Goal: Use online tool/utility: Utilize a website feature to perform a specific function

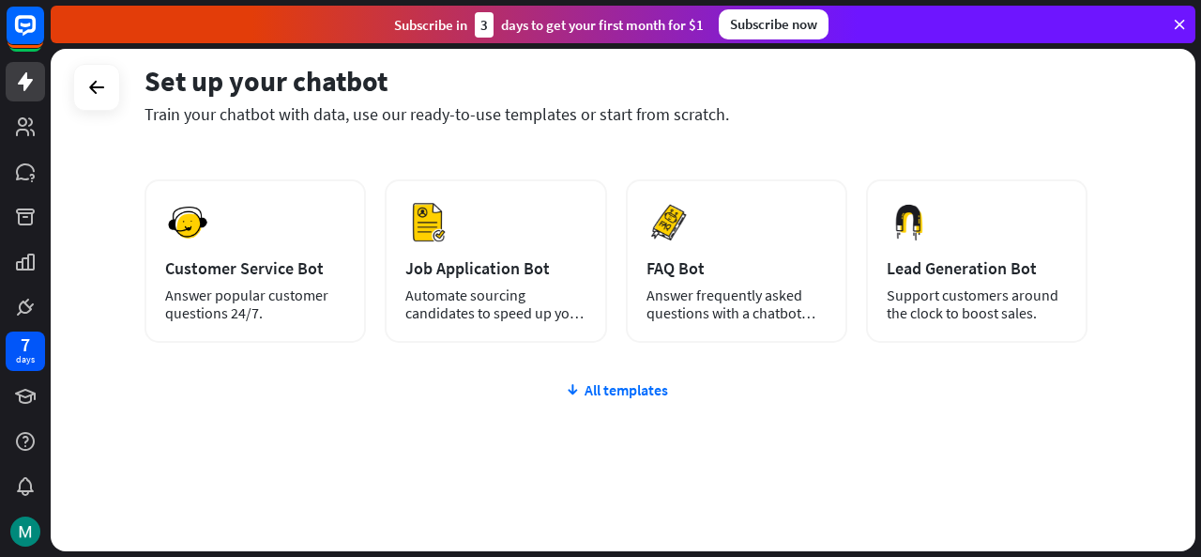
scroll to position [274, 0]
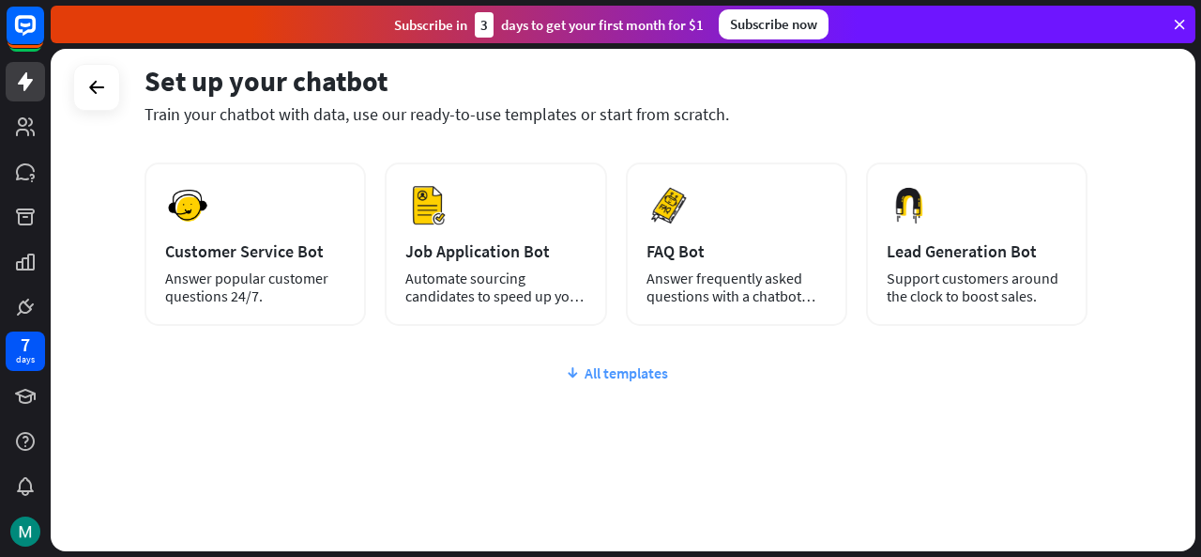
click at [615, 377] on div "All templates" at bounding box center [616, 372] width 943 height 19
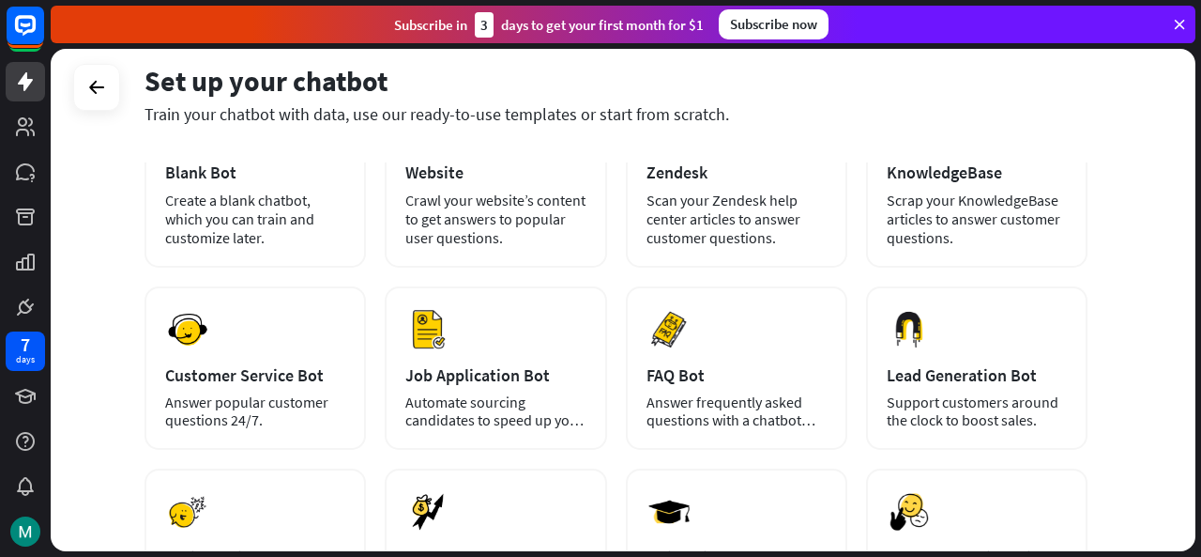
scroll to position [180, 0]
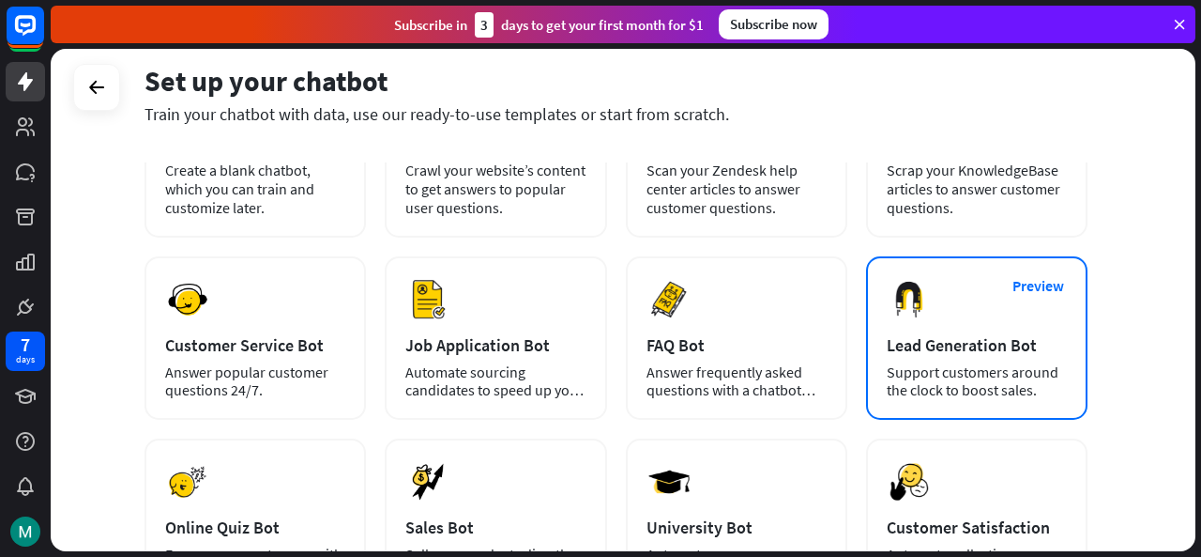
click at [932, 328] on div "Preview Lead Generation Bot Support customers around the clock to boost sales." at bounding box center [977, 337] width 222 height 163
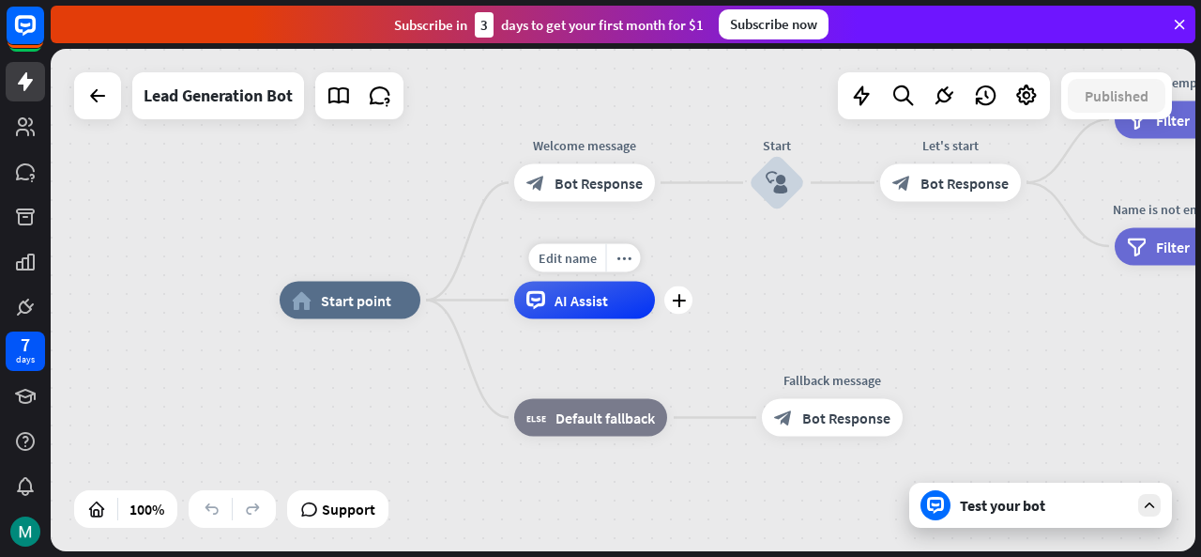
click at [618, 312] on div "AI Assist" at bounding box center [584, 301] width 141 height 38
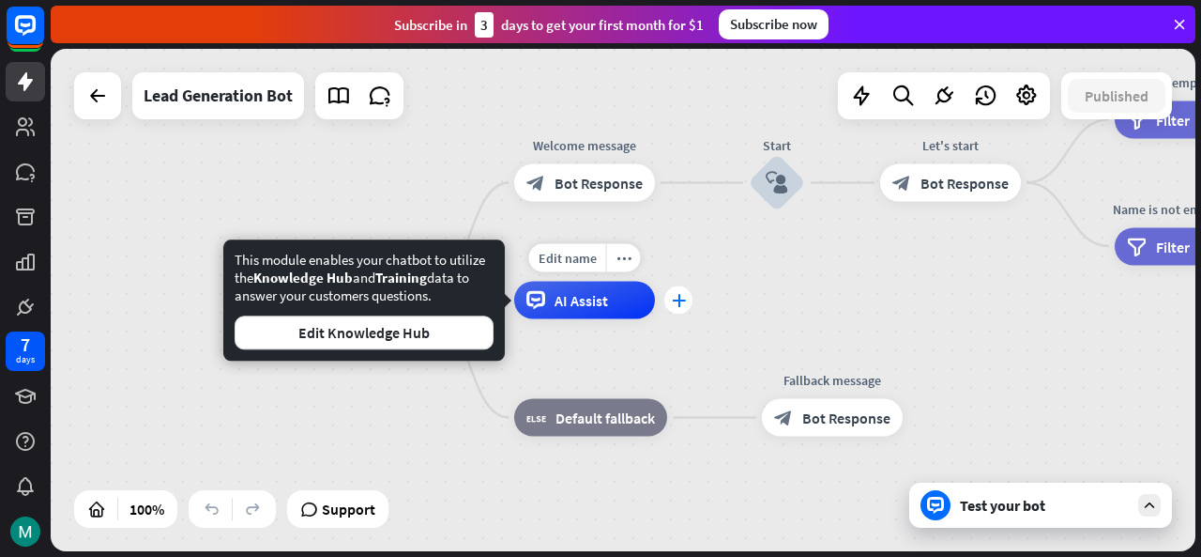
click at [680, 307] on div "plus" at bounding box center [679, 300] width 28 height 28
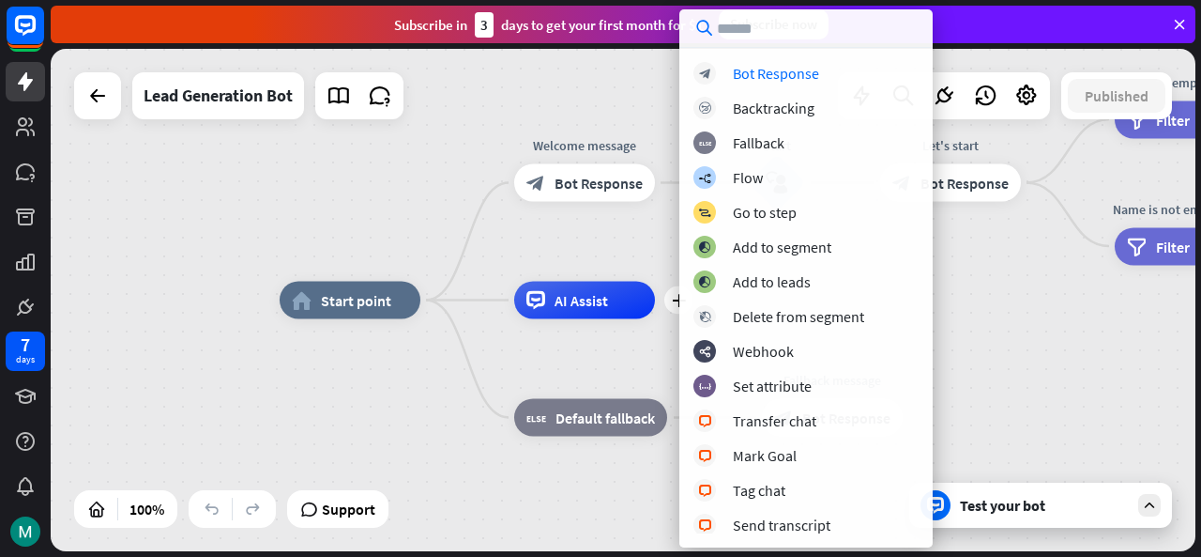
click at [467, 247] on div "home_2 Start point Welcome message block_bot_response Bot Response Start block_…" at bounding box center [623, 300] width 1145 height 502
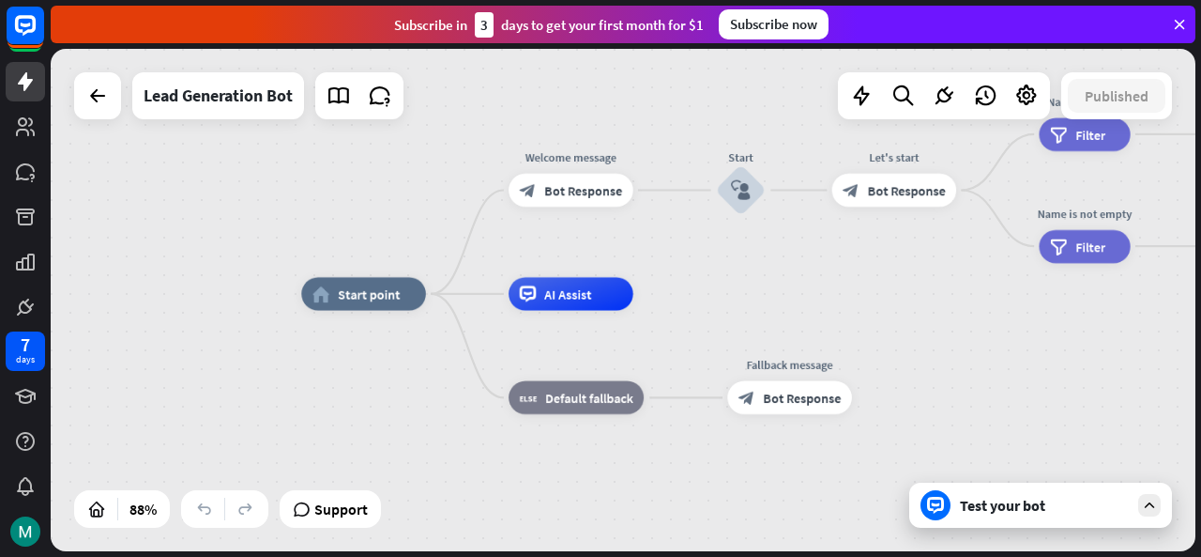
click at [1023, 506] on div "Test your bot" at bounding box center [1044, 505] width 169 height 19
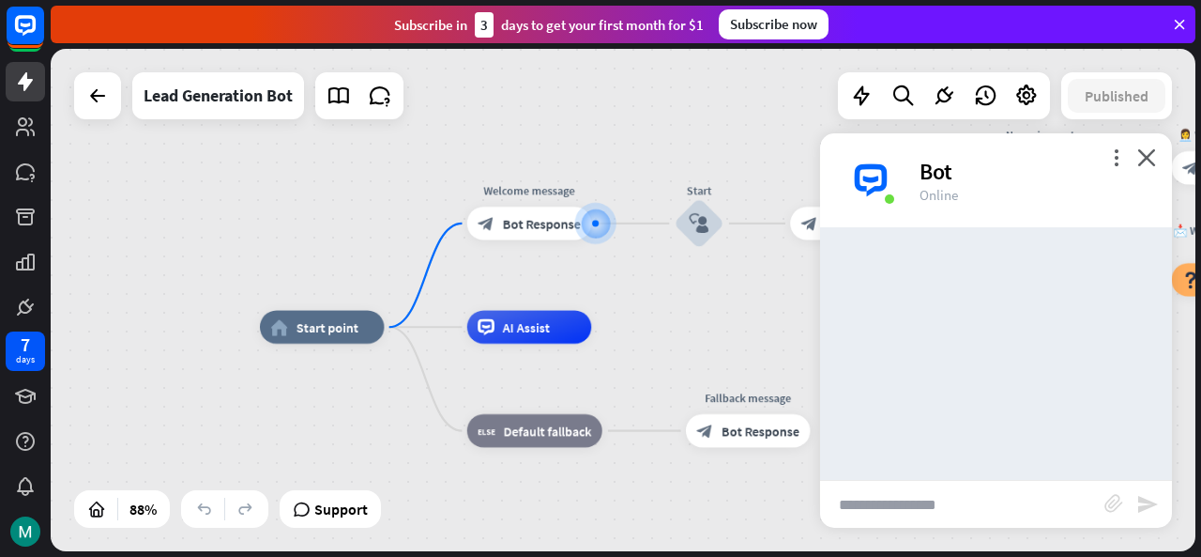
click at [979, 515] on input "text" at bounding box center [962, 504] width 284 height 47
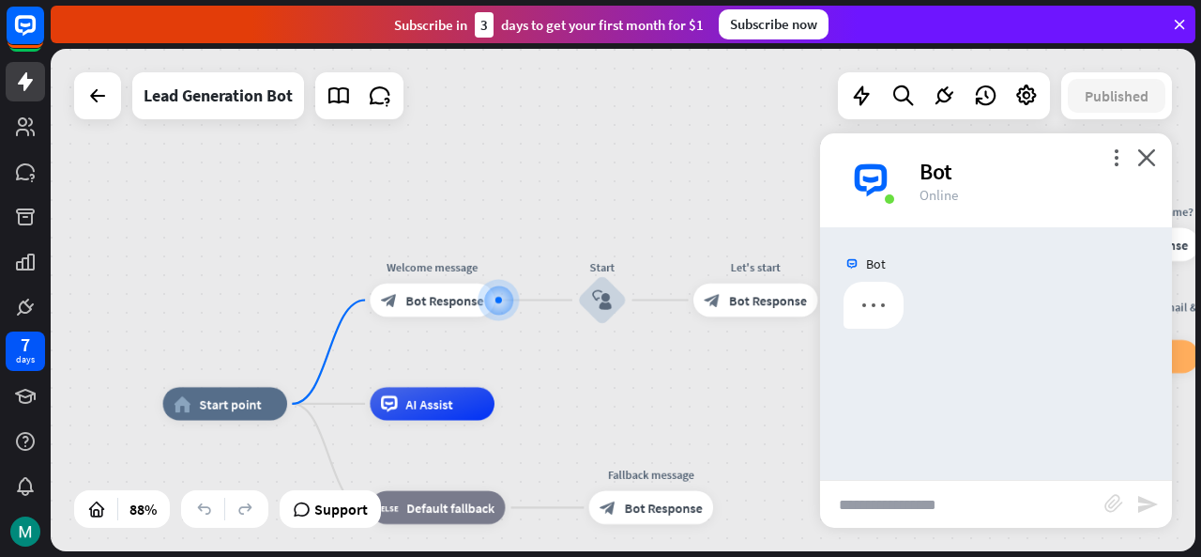
paste input "**********"
type input "**********"
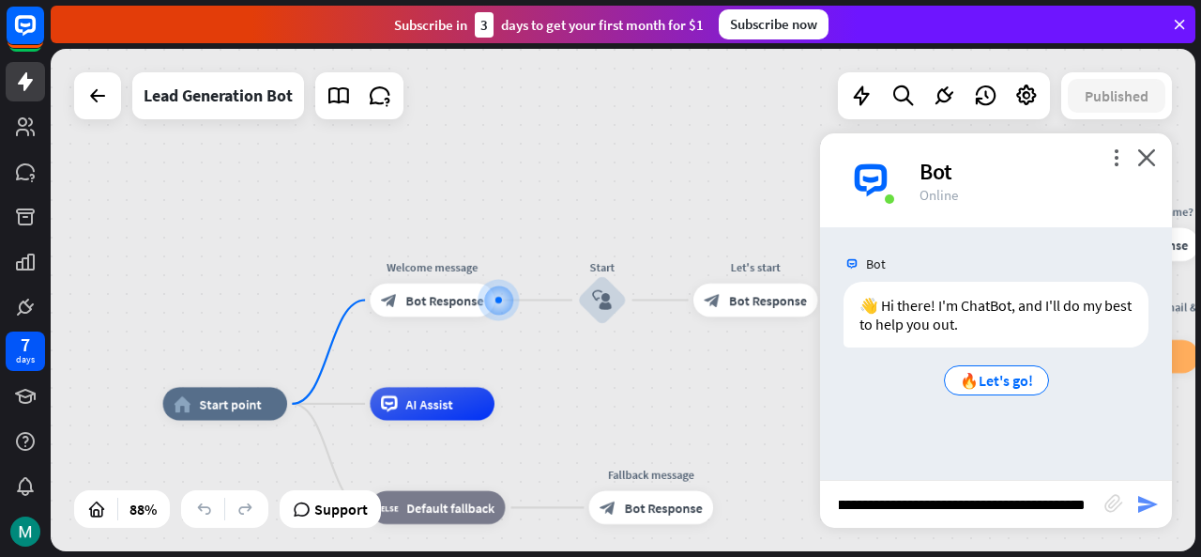
click at [1142, 502] on icon "send" at bounding box center [1148, 504] width 23 height 23
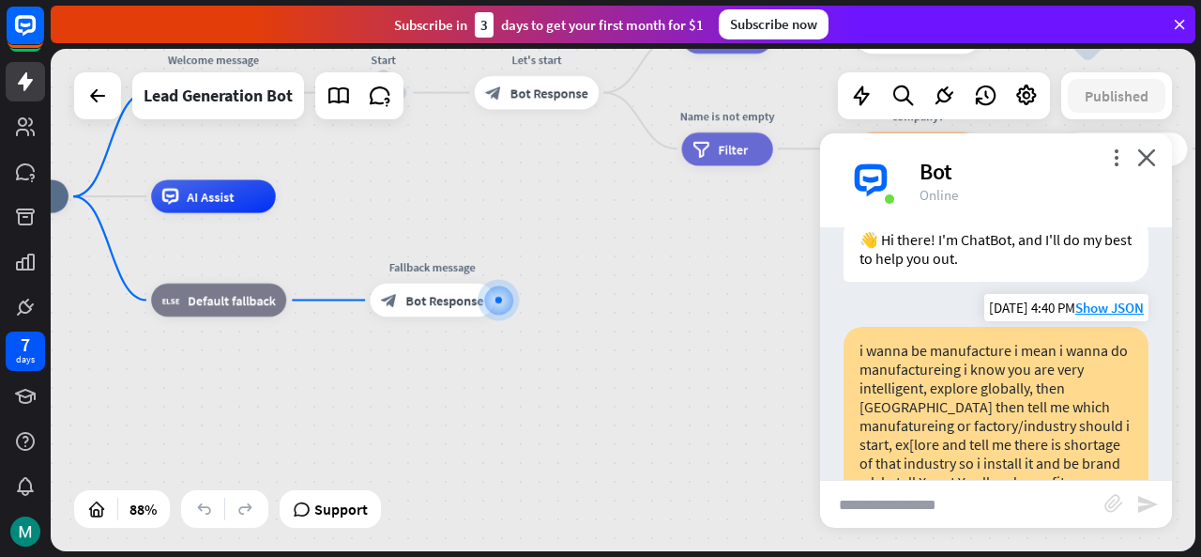
scroll to position [326, 0]
